Goal: Task Accomplishment & Management: Manage account settings

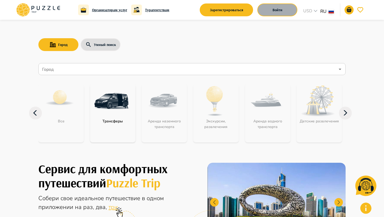
click at [267, 9] on button "Войти" at bounding box center [278, 9] width 40 height 13
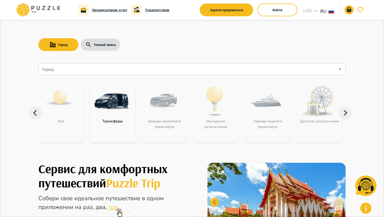
type input "**********"
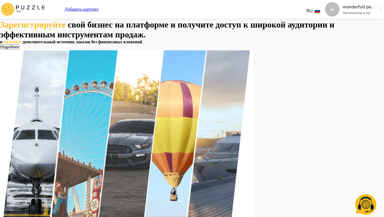
click at [379, 11] on button "button" at bounding box center [381, 9] width 4 height 7
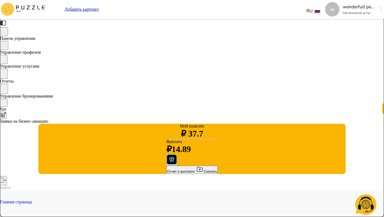
click at [170, 161] on icon "button" at bounding box center [171, 159] width 3 height 3
click at [167, 173] on div "Отчет о выплате: Скачать" at bounding box center [192, 169] width 50 height 7
click at [40, 68] on span "Управление услугами" at bounding box center [20, 66] width 40 height 5
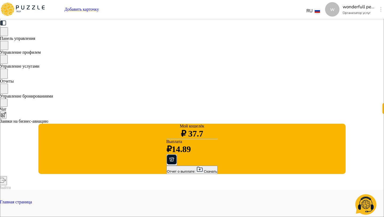
click at [53, 98] on span "Управление бронированиями" at bounding box center [26, 96] width 53 height 5
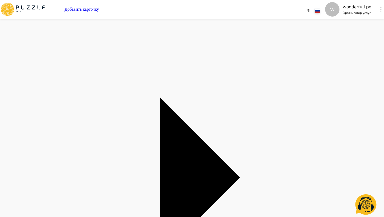
scroll to position [220, 0]
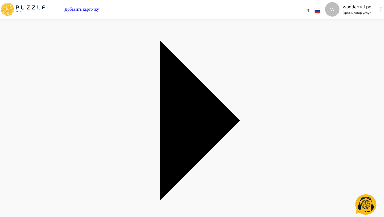
scroll to position [290, 0]
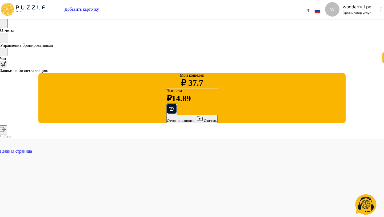
scroll to position [0, 0]
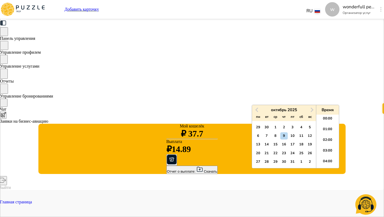
scroll to position [117, 0]
click at [258, 109] on span "Previous Month" at bounding box center [258, 110] width 0 height 6
click at [312, 107] on button "Next Month" at bounding box center [312, 109] width 9 height 9
click at [284, 136] on div "9" at bounding box center [284, 135] width 7 height 7
